Goal: Obtain resource: Obtain resource

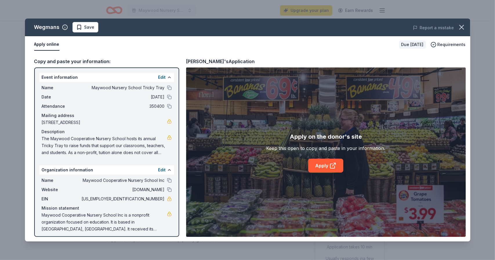
click at [69, 24] on div "Wegmans Save" at bounding box center [158, 27] width 267 height 10
click at [79, 25] on span "Save" at bounding box center [85, 27] width 18 height 7
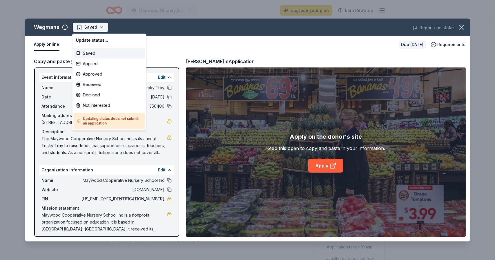
click at [84, 26] on html "Maywood Nursery School Tricky Tray Upgrade your plan Earn Rewards Due [DATE] Sh…" at bounding box center [247, 130] width 495 height 260
click at [91, 63] on div "Applied" at bounding box center [109, 64] width 71 height 10
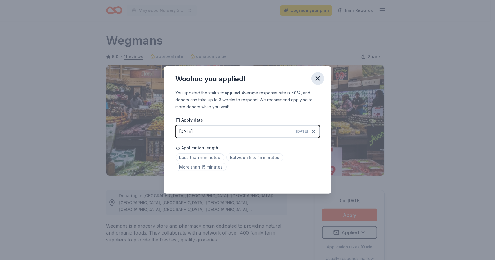
click at [320, 78] on icon "button" at bounding box center [318, 79] width 8 height 8
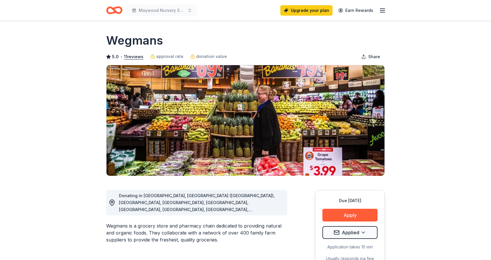
click at [119, 8] on icon "Home" at bounding box center [114, 10] width 16 height 14
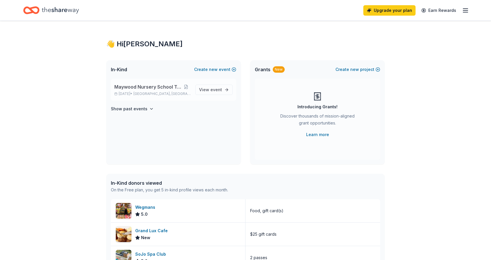
click at [187, 93] on p "[DATE] • Paramus, [GEOGRAPHIC_DATA]" at bounding box center [152, 94] width 76 height 5
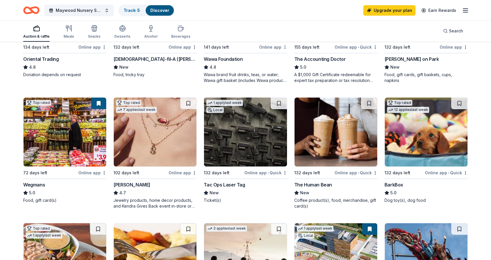
scroll to position [290, 0]
